Goal: Task Accomplishment & Management: Manage account settings

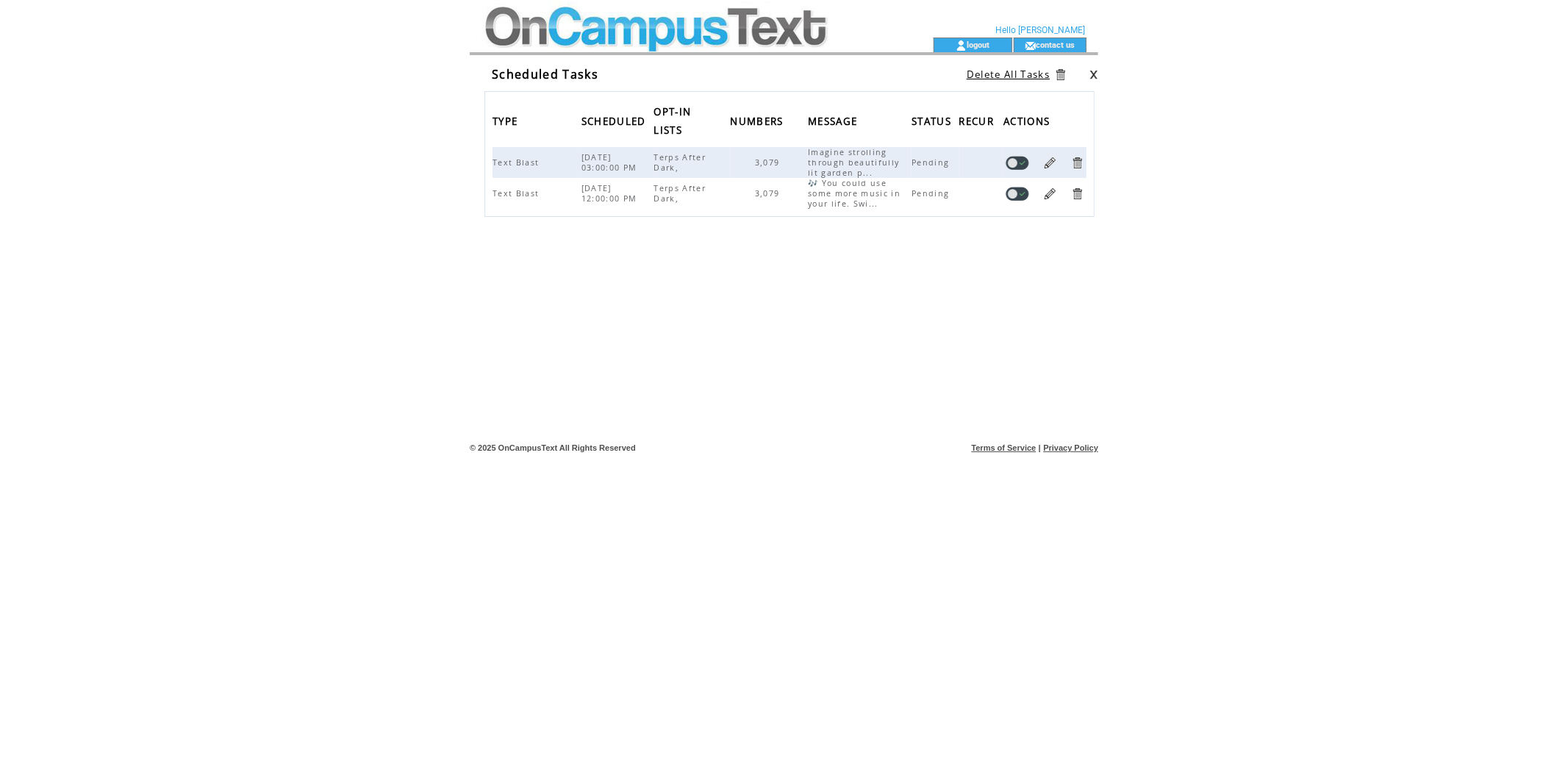
click at [522, 40] on td at bounding box center [678, 45] width 404 height 15
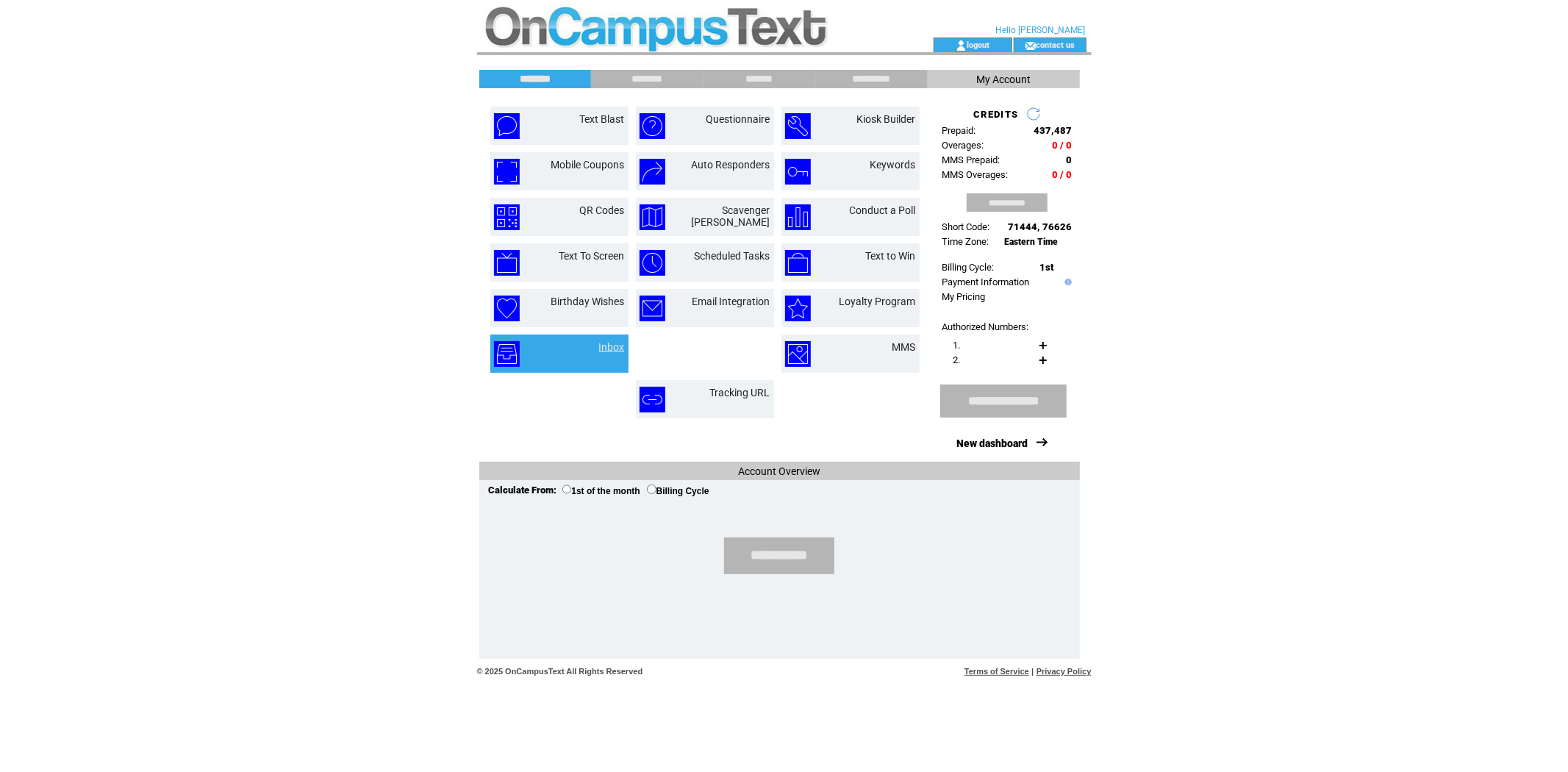
click at [605, 344] on link "Inbox" at bounding box center [612, 346] width 26 height 12
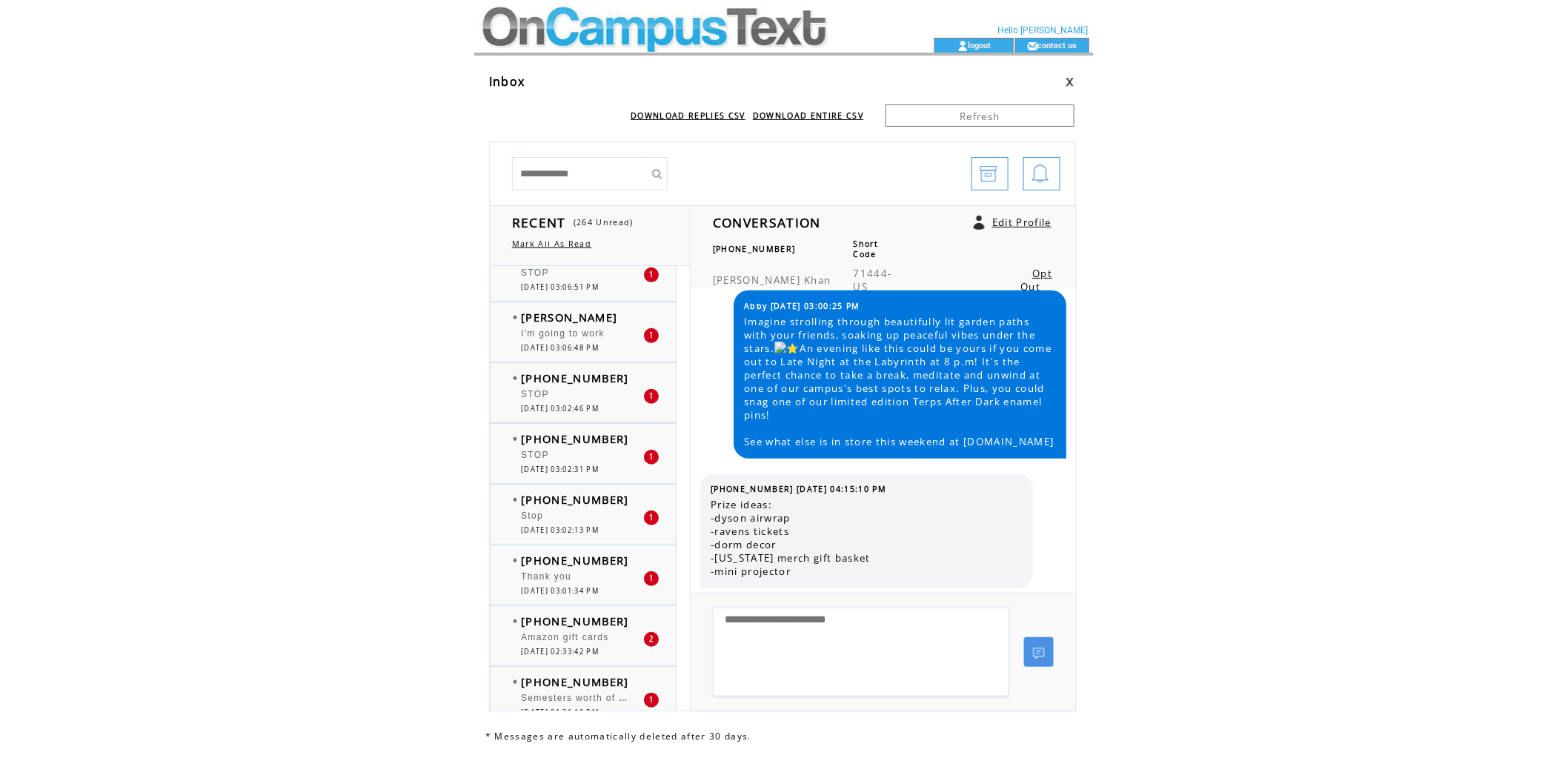
scroll to position [411, 0]
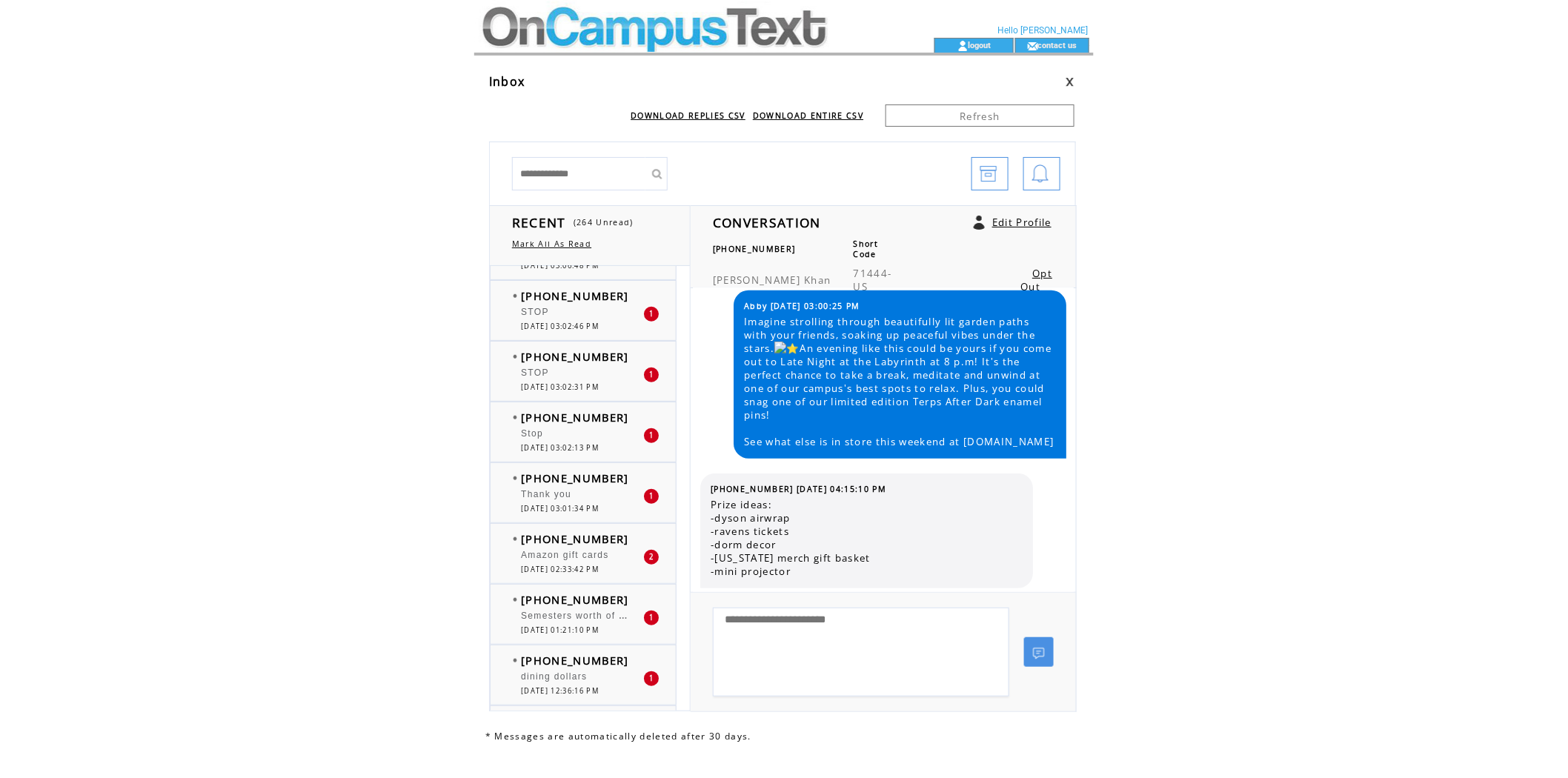
click at [584, 619] on span "Semesters worth of dining dollars" at bounding box center [603, 614] width 164 height 15
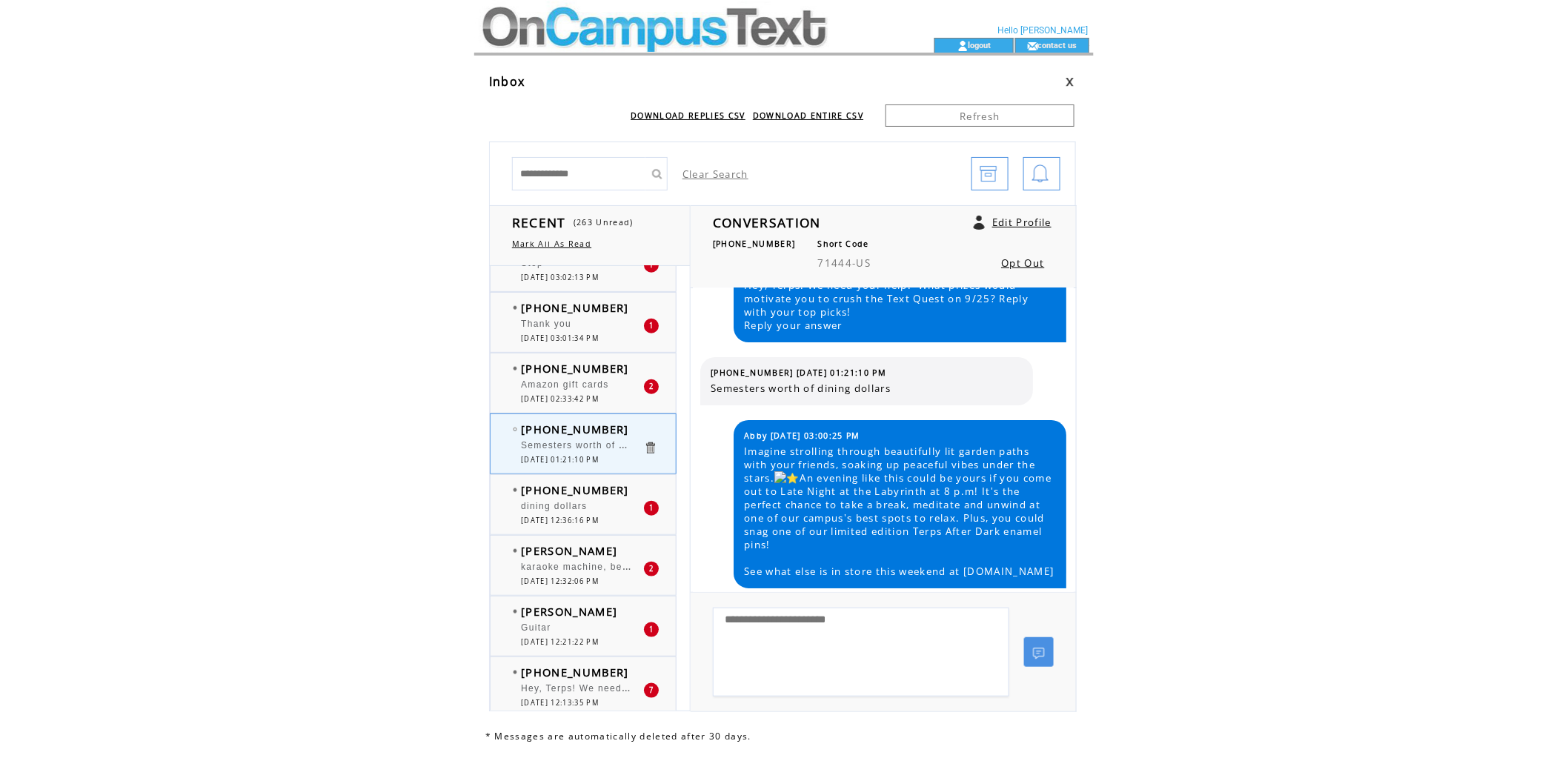
scroll to position [658, 0]
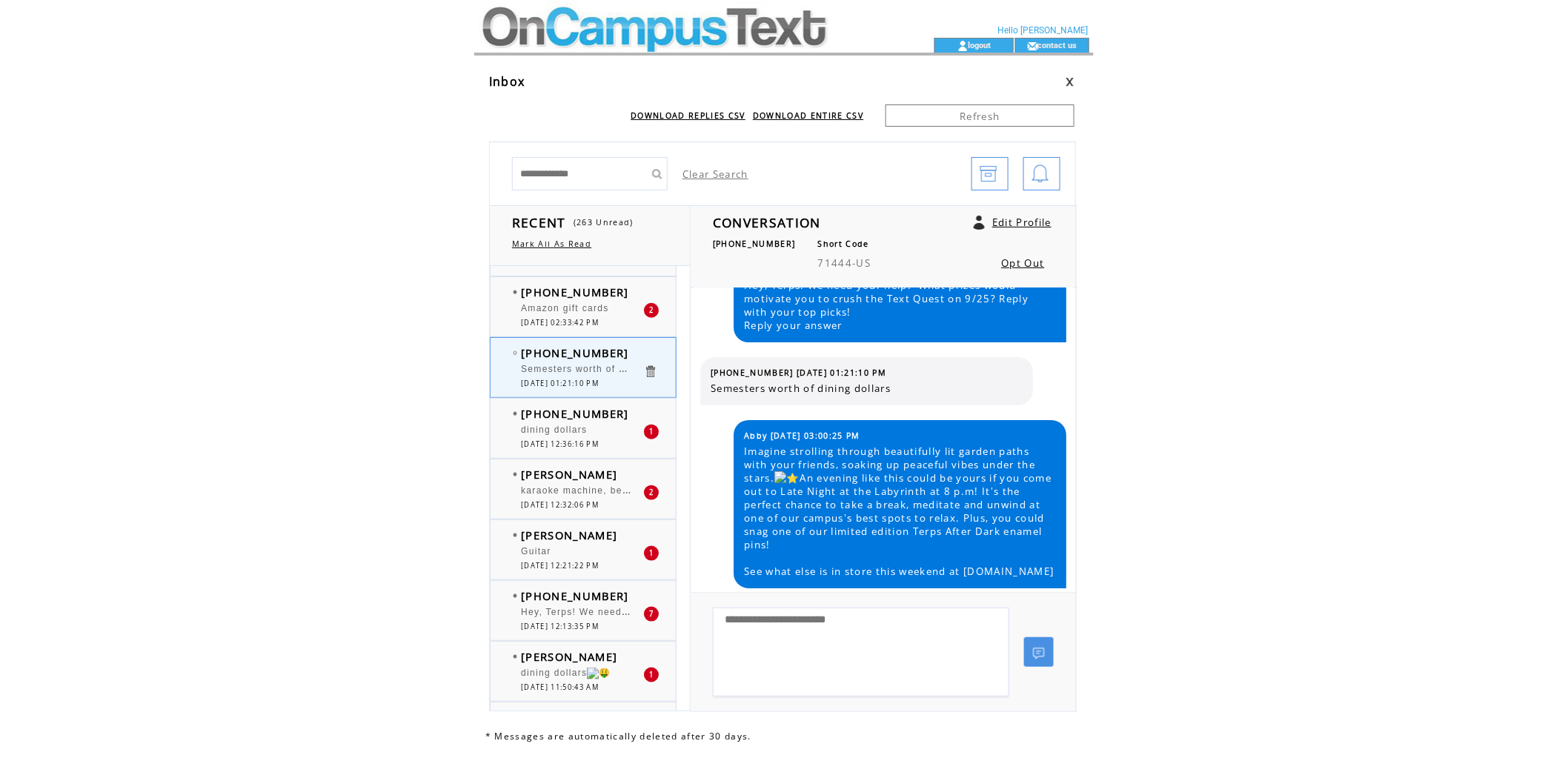
click at [564, 498] on div "karaoke machine, beanbag, headphones" at bounding box center [581, 493] width 122 height 15
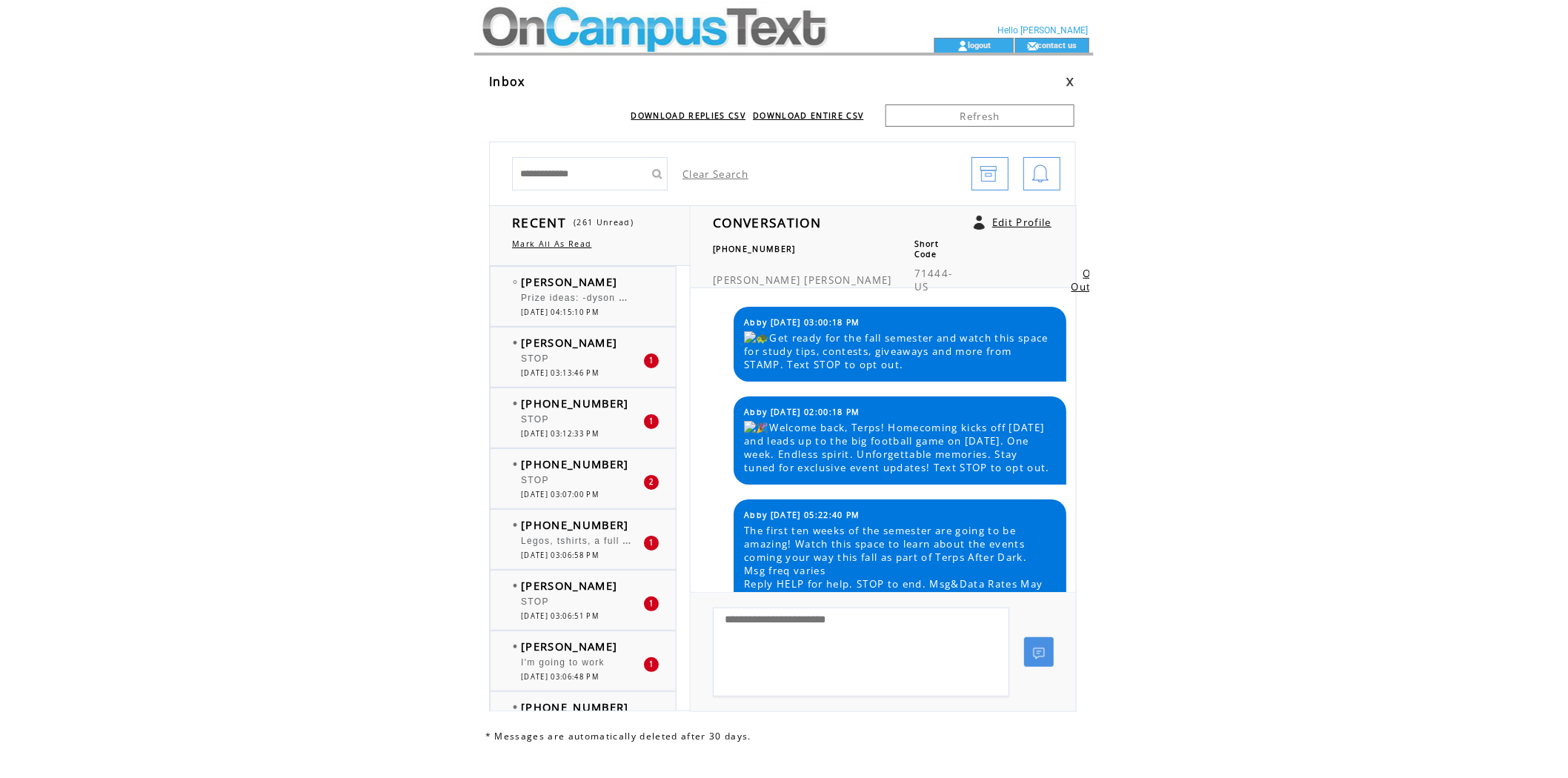
scroll to position [1987, 0]
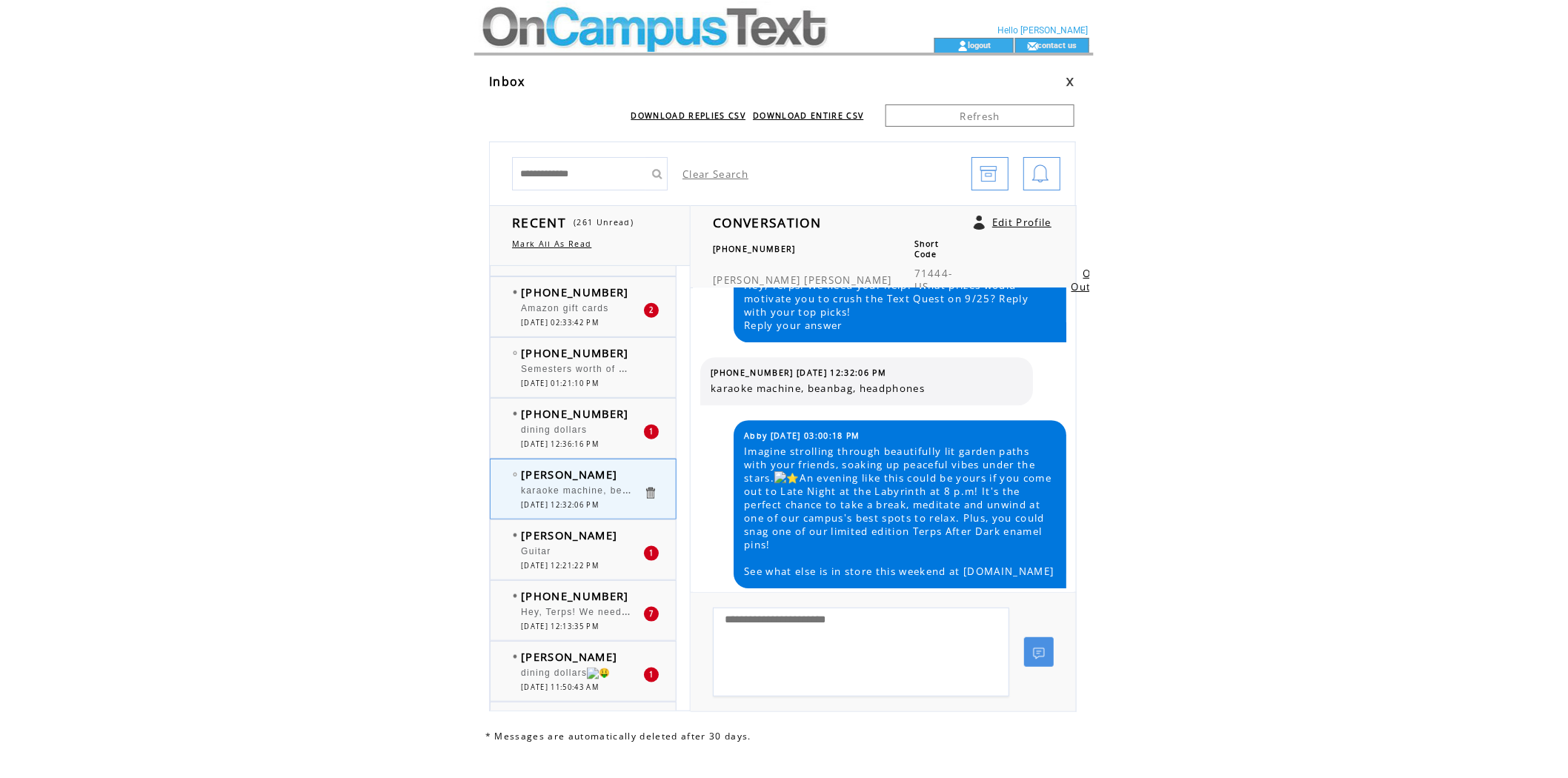
click at [564, 554] on div "Guitar" at bounding box center [581, 553] width 122 height 15
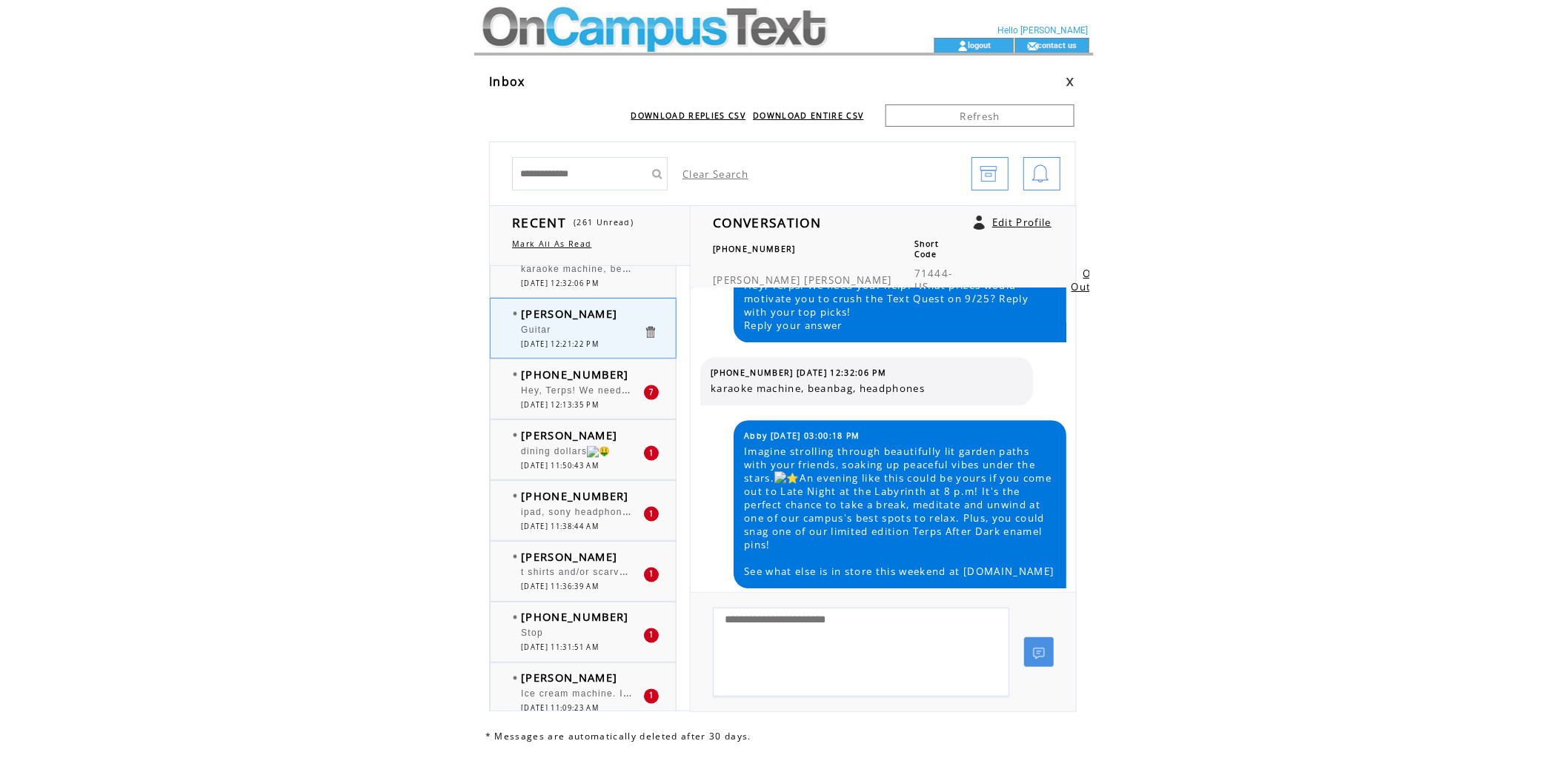
scroll to position [905, 0]
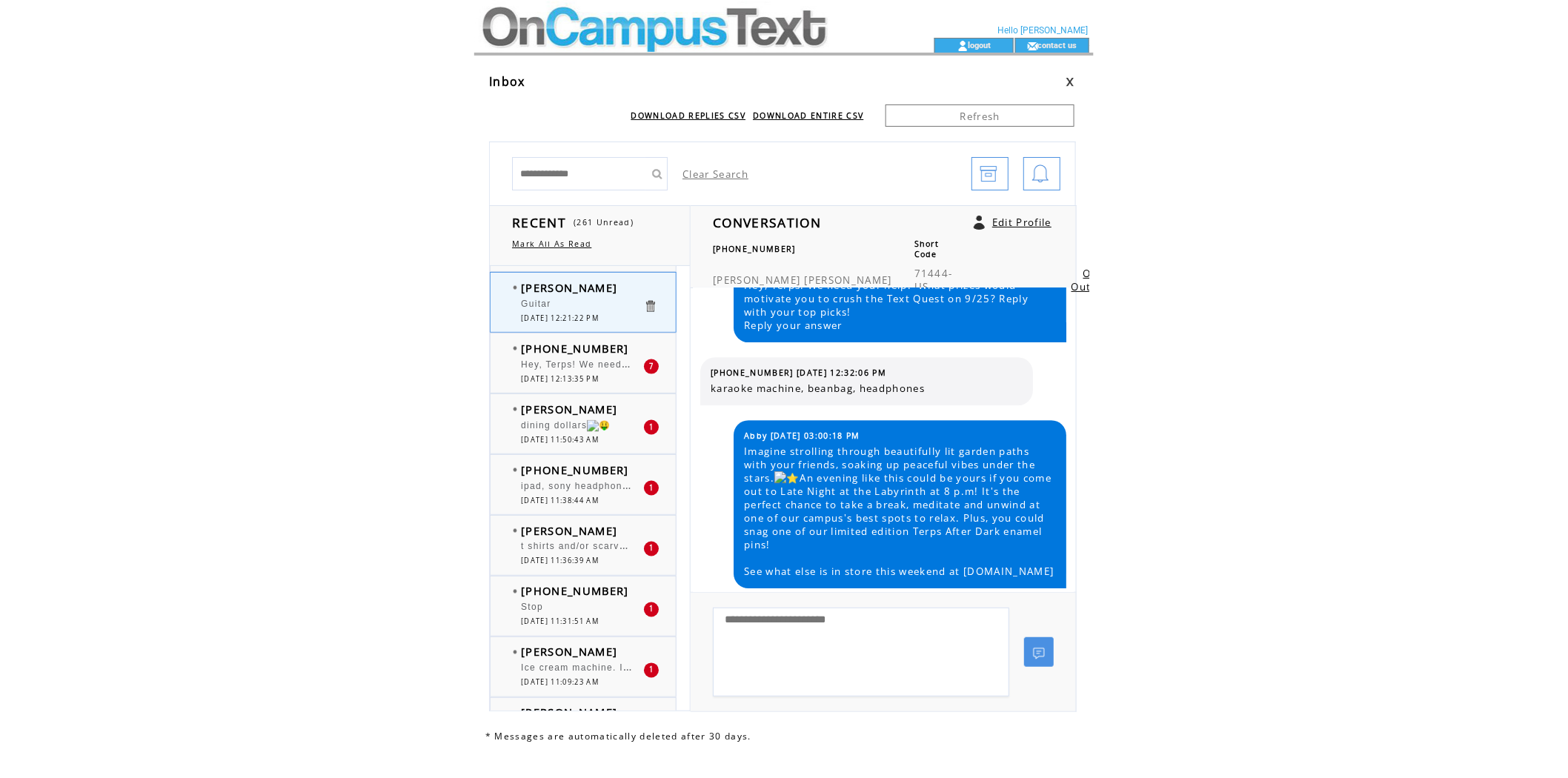
click at [539, 435] on div "dining dollars" at bounding box center [581, 427] width 122 height 15
click at [550, 490] on span "ipad, sony headphones, apple watch, umd backpack, mini fridge" at bounding box center [677, 484] width 313 height 15
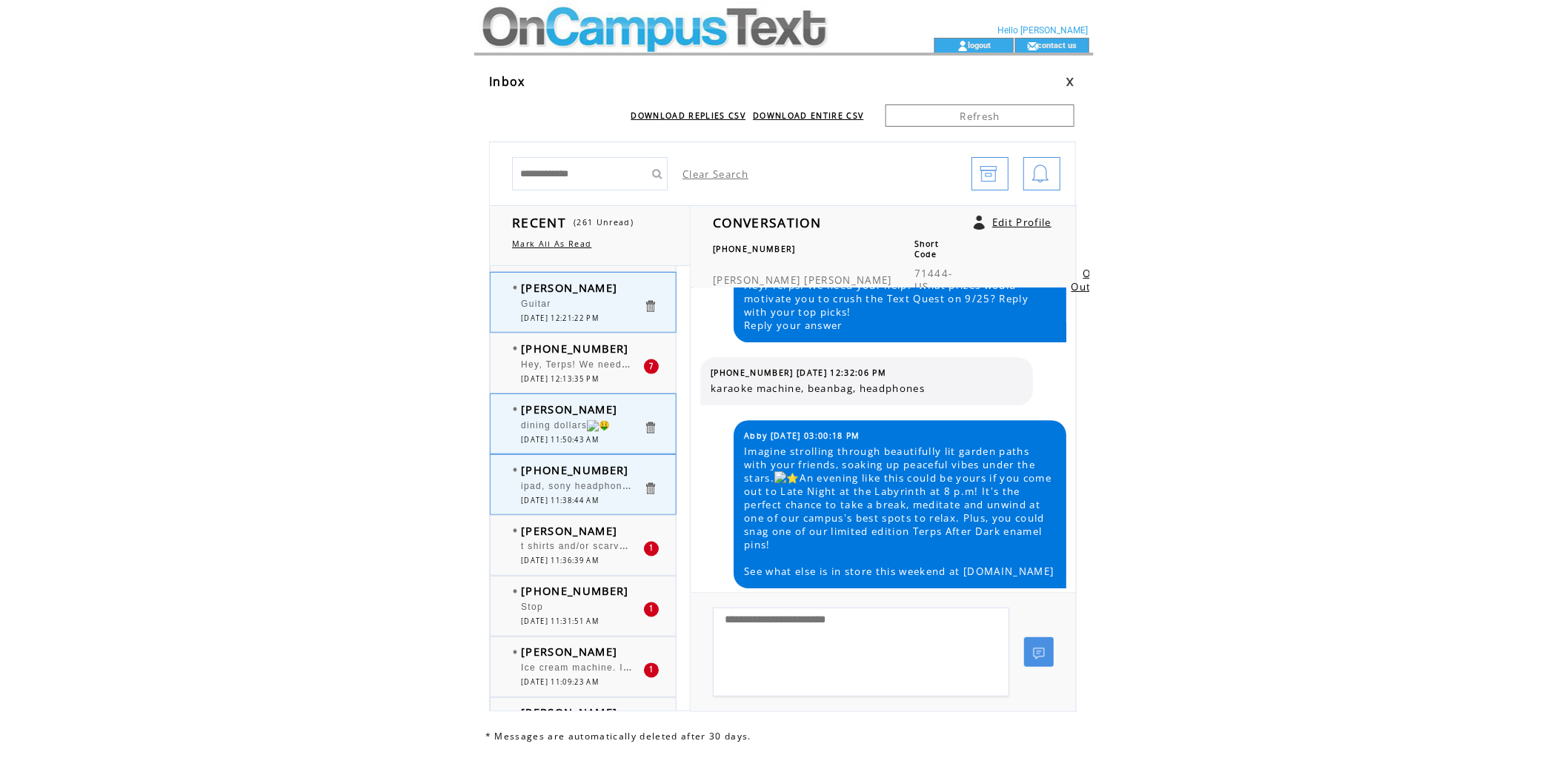
click at [536, 477] on span "[PHONE_NUMBER]" at bounding box center [575, 470] width 108 height 15
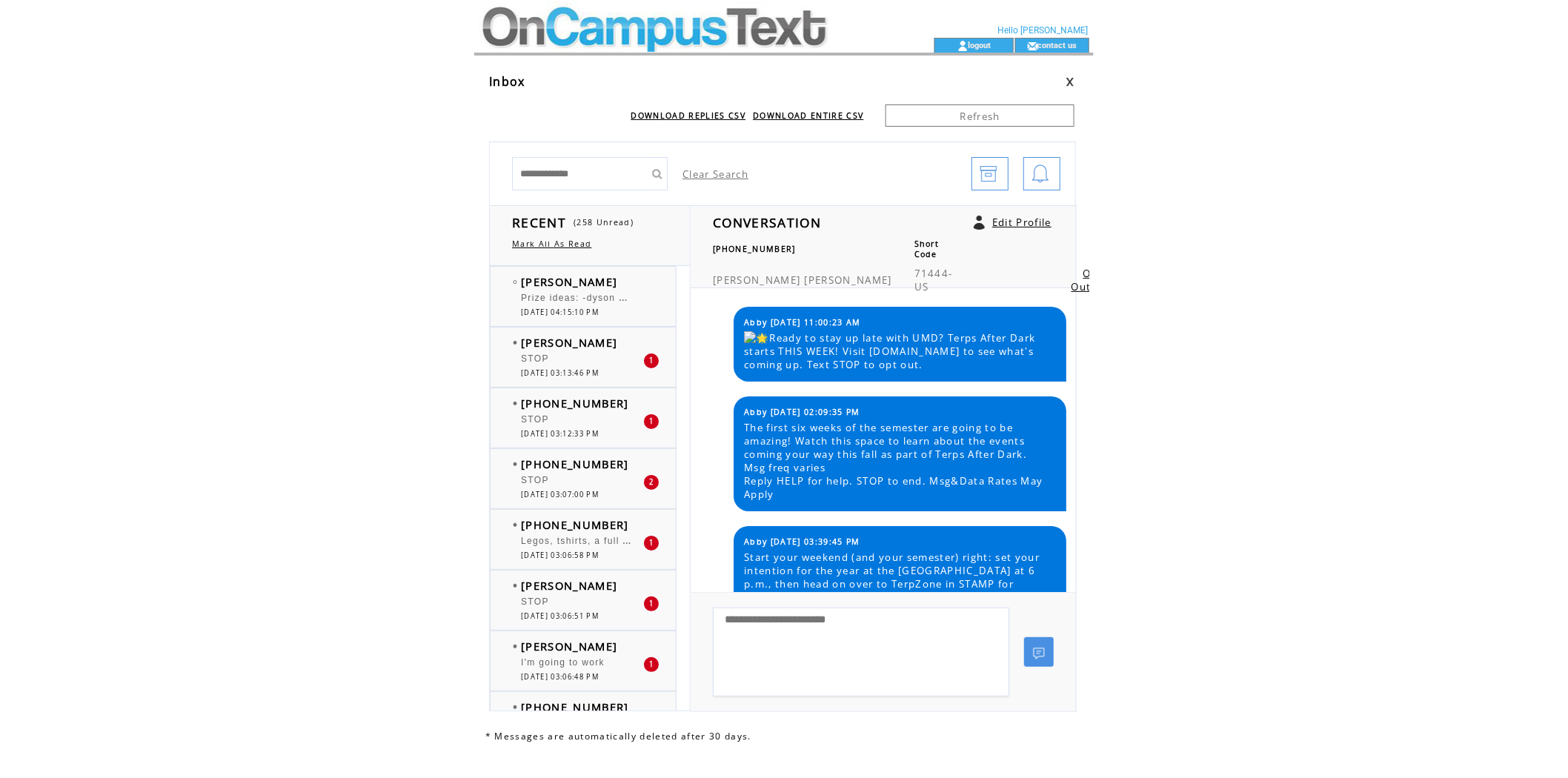
scroll to position [12256, 0]
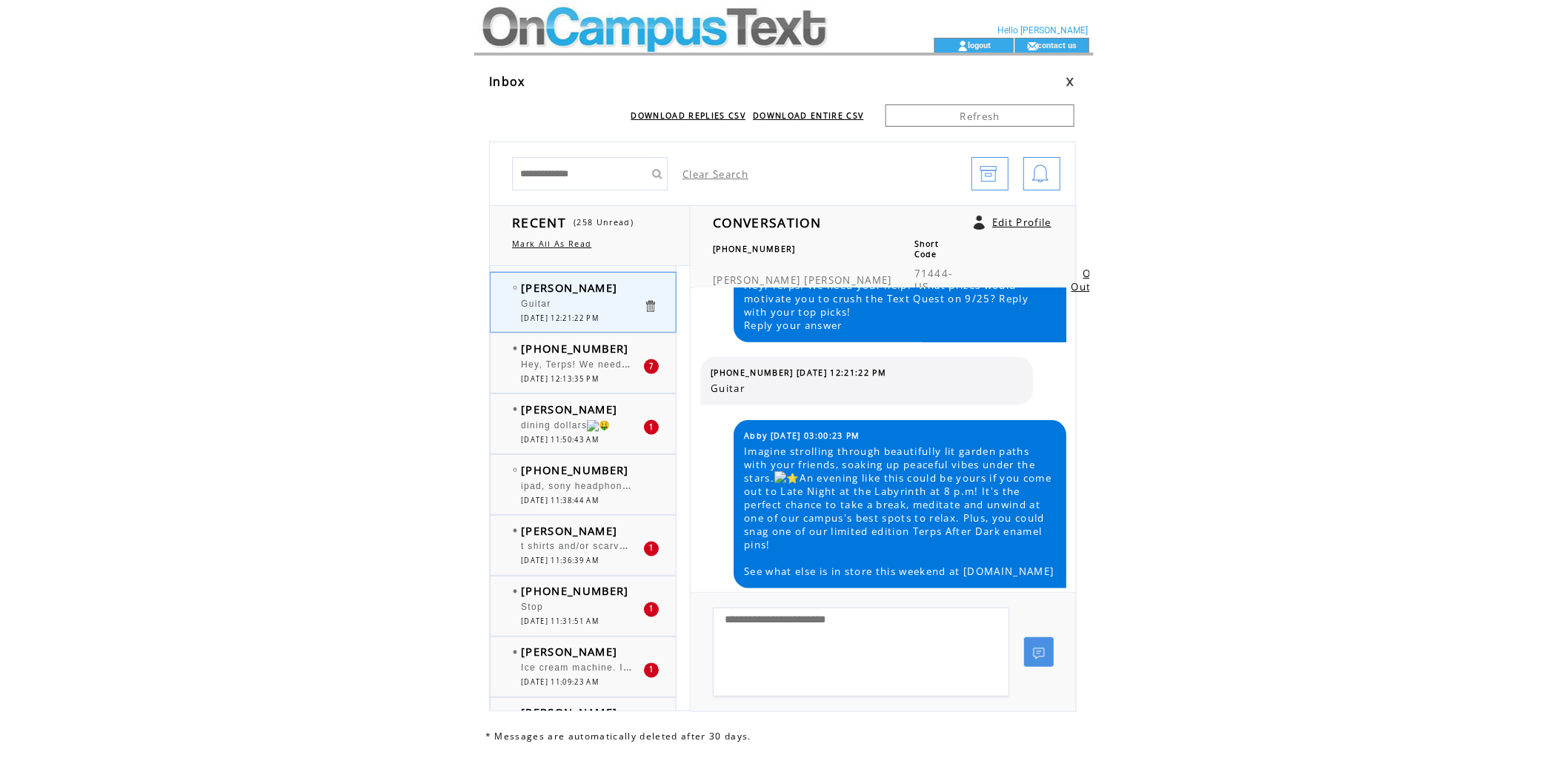
click at [574, 669] on span "Ice cream machine. Iced coffee machine. Starbucks gift card. UMD shirt and/or s…" at bounding box center [740, 667] width 440 height 15
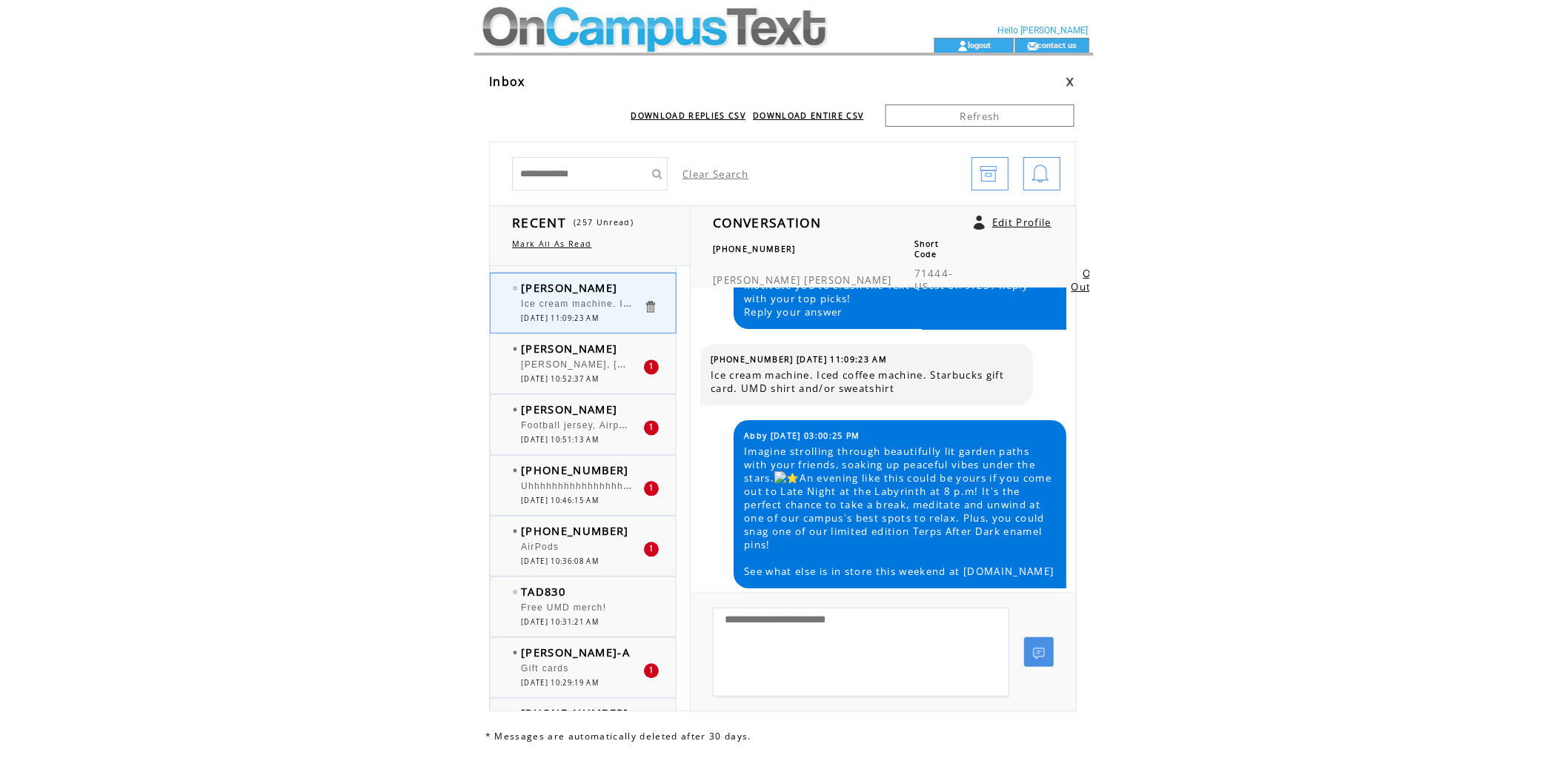
scroll to position [1316, 0]
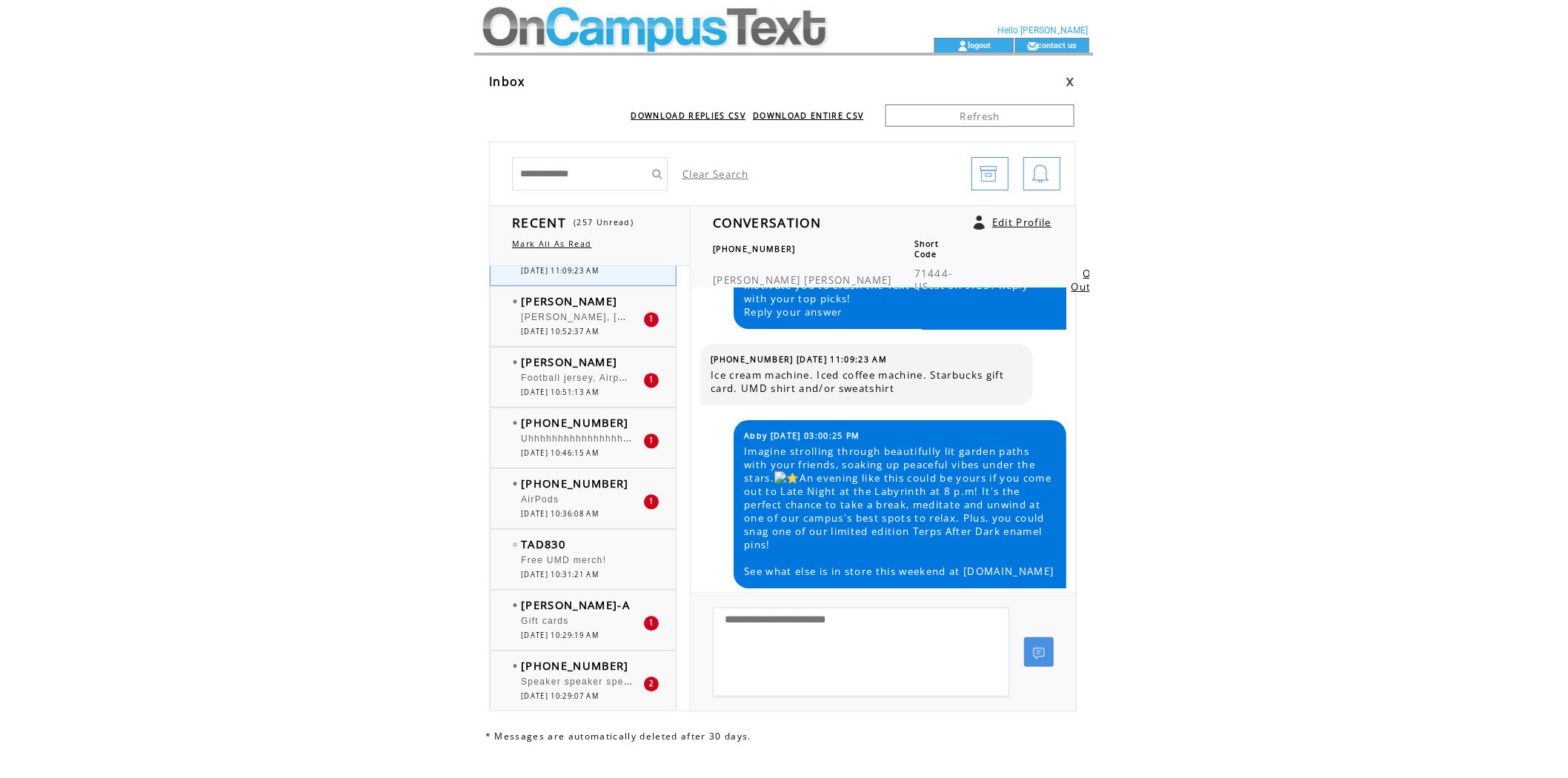
click at [550, 322] on span "[PERSON_NAME], [EMAIL_ADDRESS][DOMAIN_NAME]" at bounding box center [656, 316] width 272 height 15
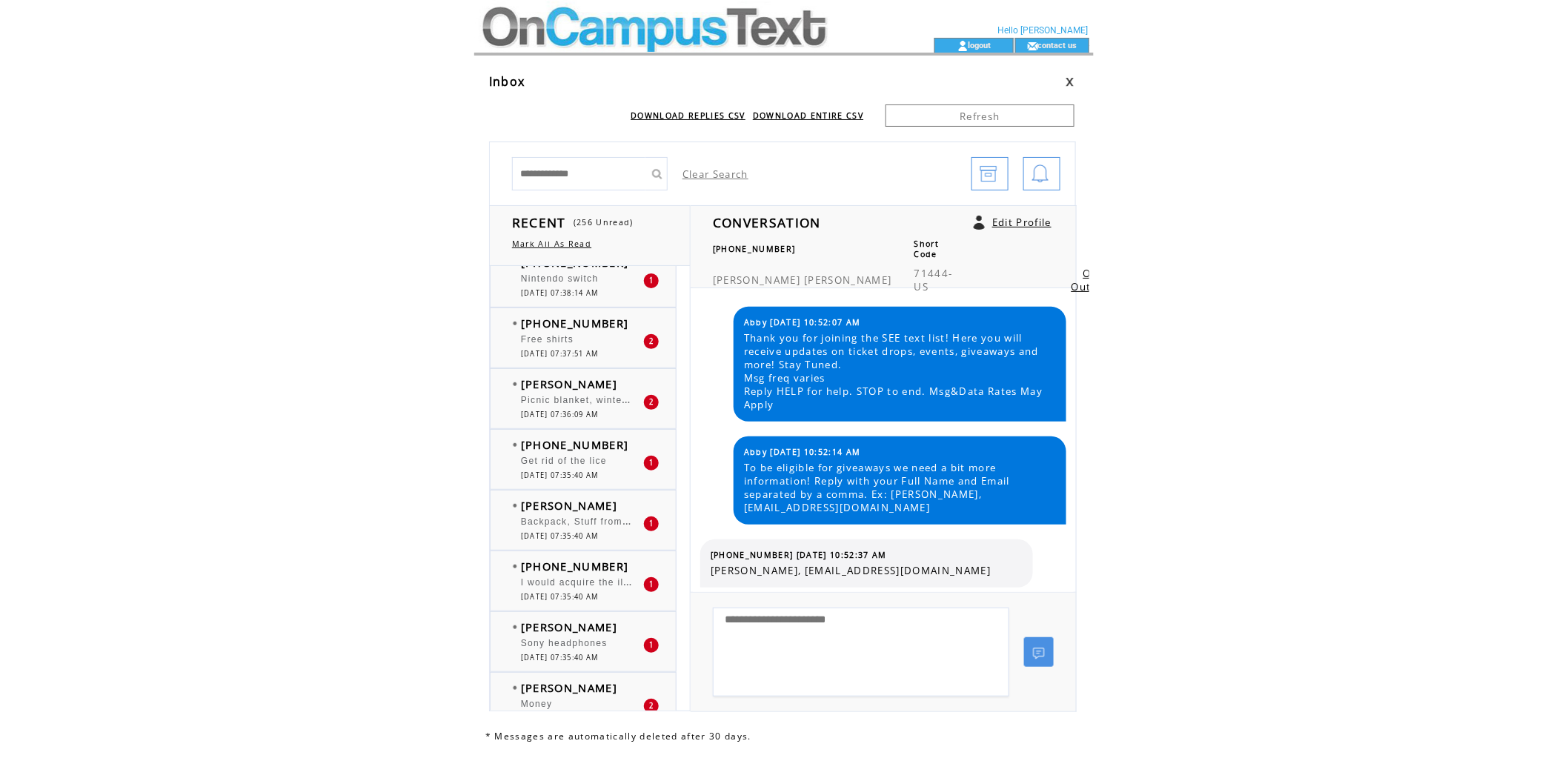
scroll to position [3786, 0]
click at [546, 540] on span "[DATE] 07:35:40 AM" at bounding box center [559, 535] width 77 height 9
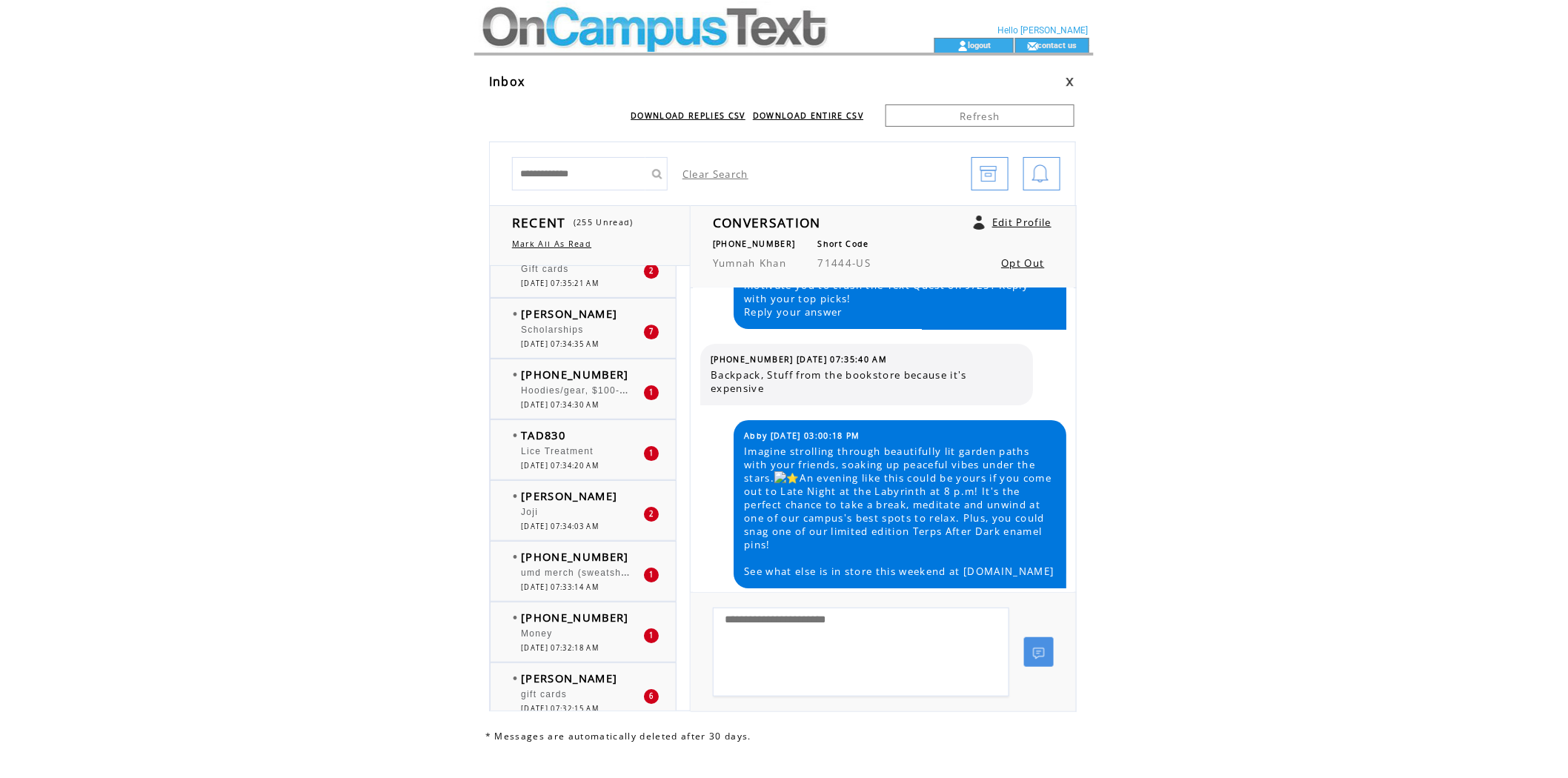
scroll to position [4362, 0]
